Goal: Transaction & Acquisition: Register for event/course

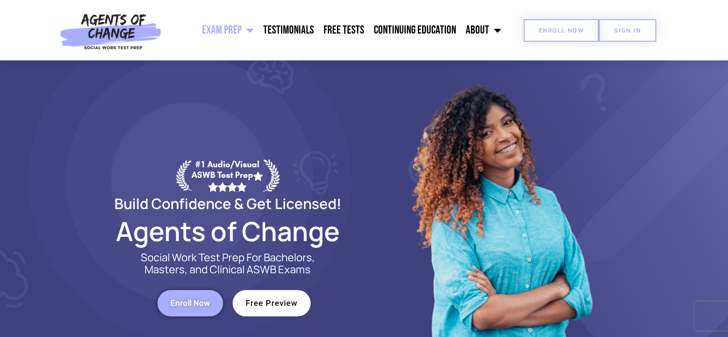
click at [565, 30] on span "Enroll Now" at bounding box center [561, 30] width 45 height 6
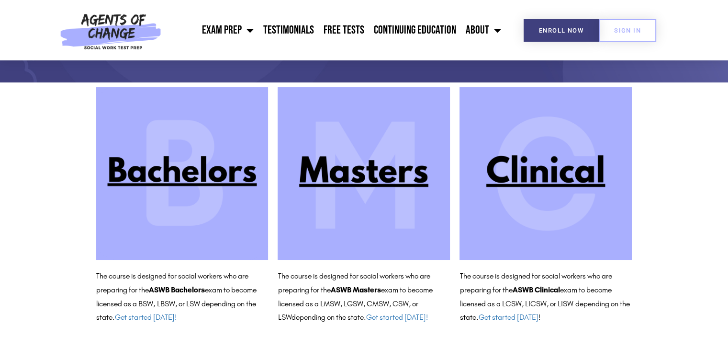
scroll to position [86, 0]
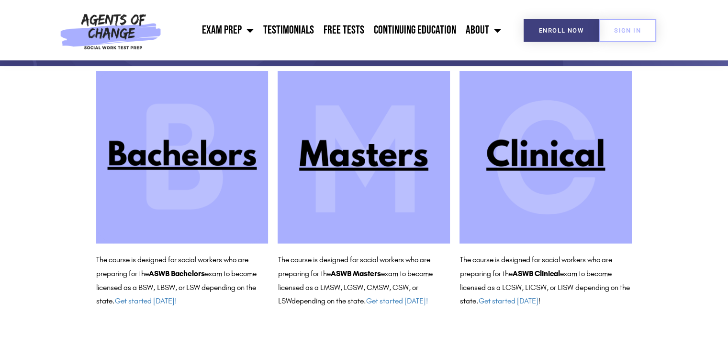
click at [573, 152] on img at bounding box center [546, 157] width 172 height 172
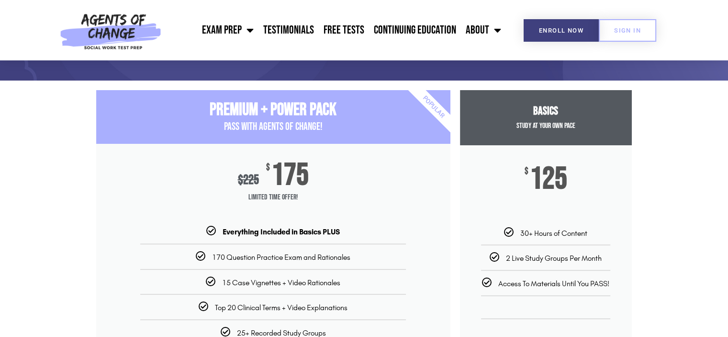
scroll to position [48, 0]
